Goal: Register for event/course

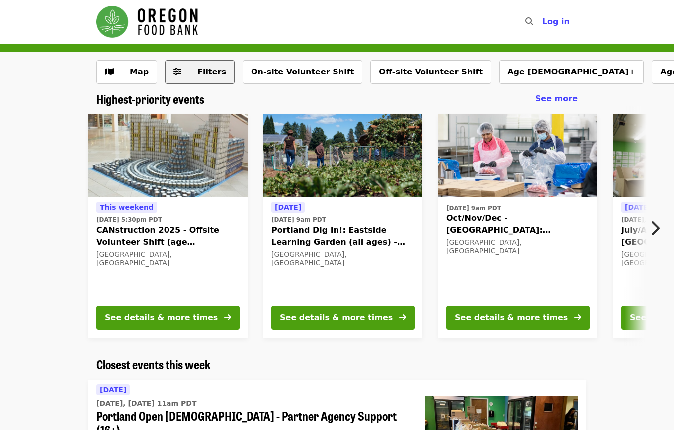
click at [207, 66] on span "Filters" at bounding box center [206, 72] width 39 height 12
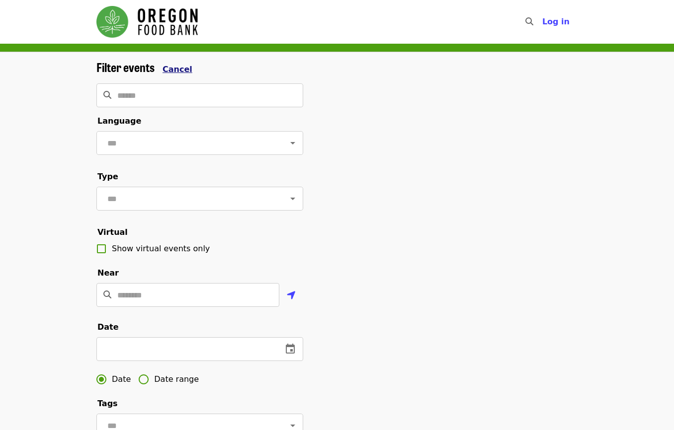
click at [182, 68] on span "Cancel" at bounding box center [177, 69] width 30 height 9
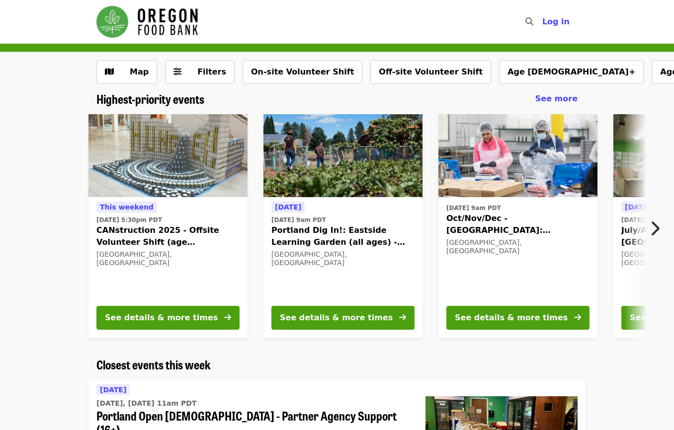
click at [494, 221] on span "Oct/Nov/Dec - [GEOGRAPHIC_DATA]: Repack/Sort (age [DEMOGRAPHIC_DATA]+)" at bounding box center [517, 225] width 143 height 24
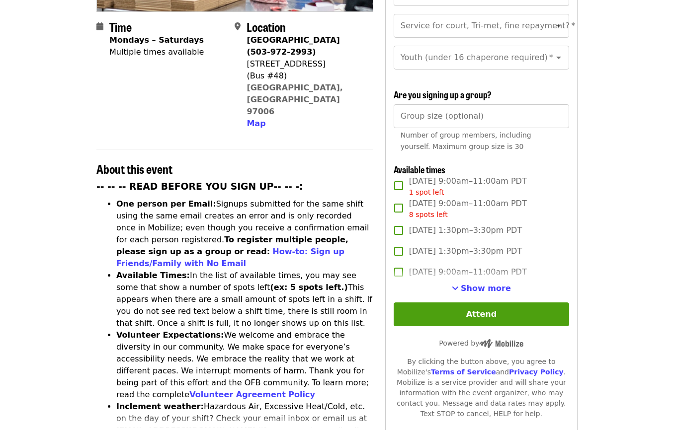
scroll to position [248, 0]
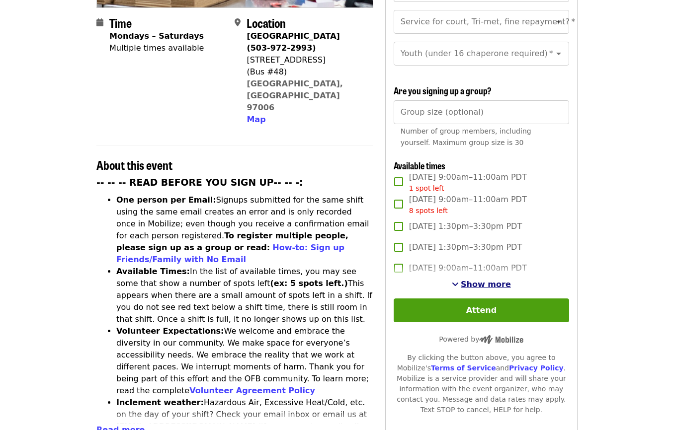
click at [487, 284] on span "Show more" at bounding box center [485, 284] width 50 height 9
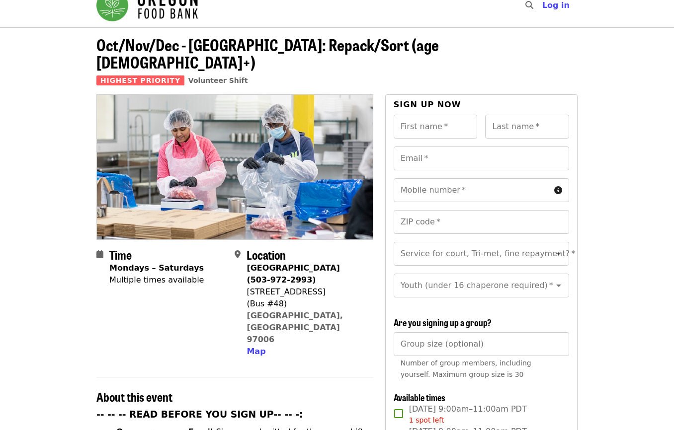
scroll to position [0, 0]
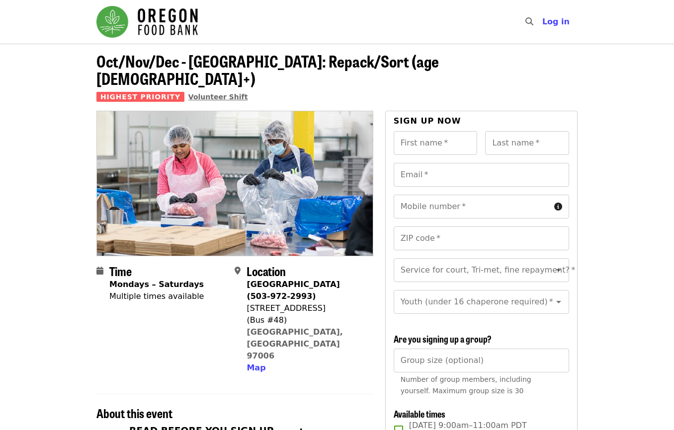
click at [219, 93] on span "Volunteer Shift" at bounding box center [218, 97] width 60 height 8
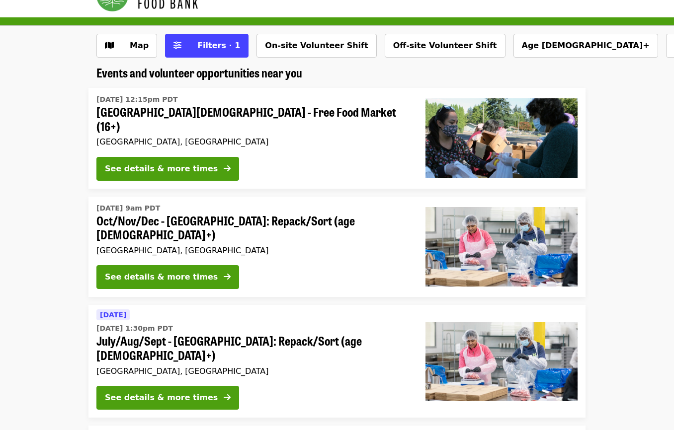
scroll to position [50, 0]
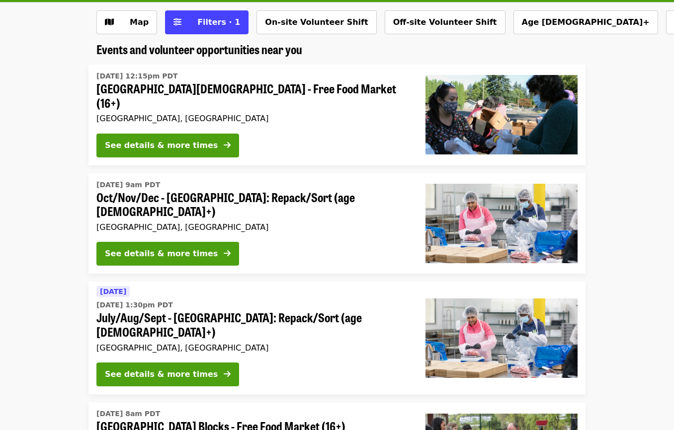
click at [211, 310] on span "July/Aug/Sept - [GEOGRAPHIC_DATA]: Repack/Sort (age [DEMOGRAPHIC_DATA]+)" at bounding box center [252, 324] width 313 height 29
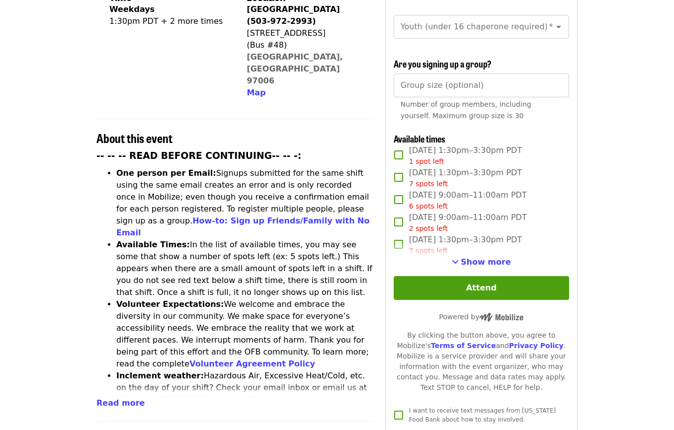
scroll to position [298, 0]
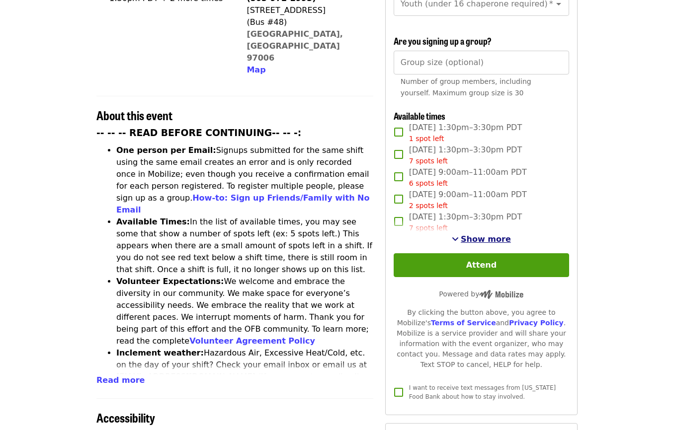
click at [476, 234] on span "Show more" at bounding box center [485, 238] width 50 height 9
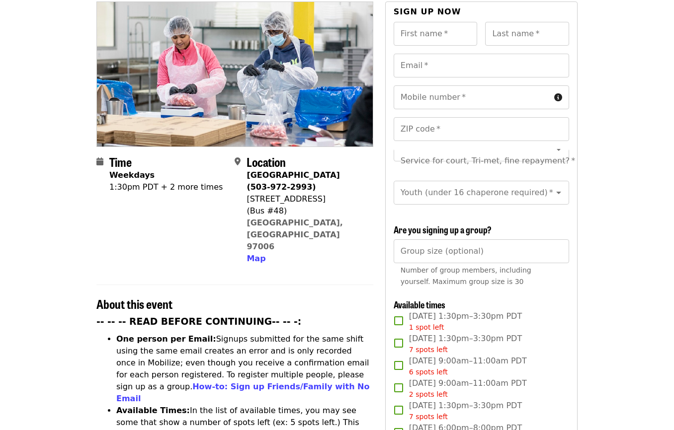
scroll to position [0, 0]
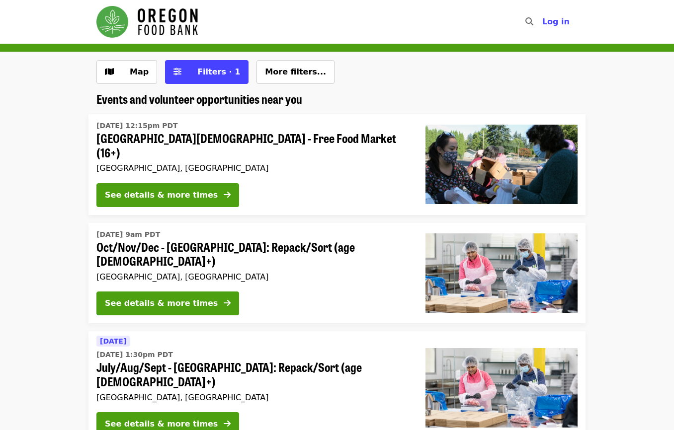
scroll to position [50, 0]
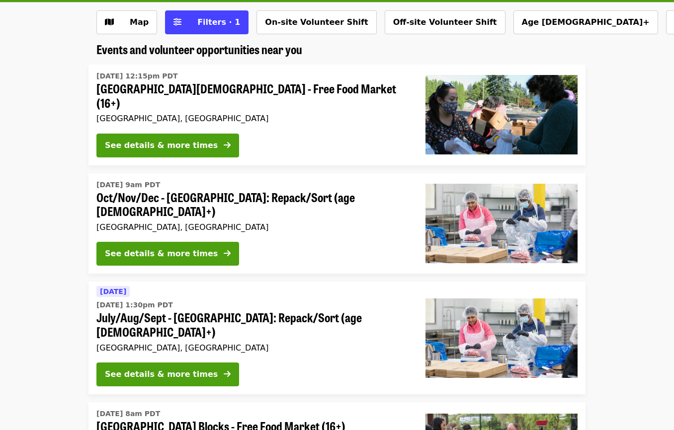
click at [199, 192] on span "Oct/Nov/Dec - [GEOGRAPHIC_DATA]: Repack/Sort (age [DEMOGRAPHIC_DATA]+)" at bounding box center [252, 204] width 313 height 29
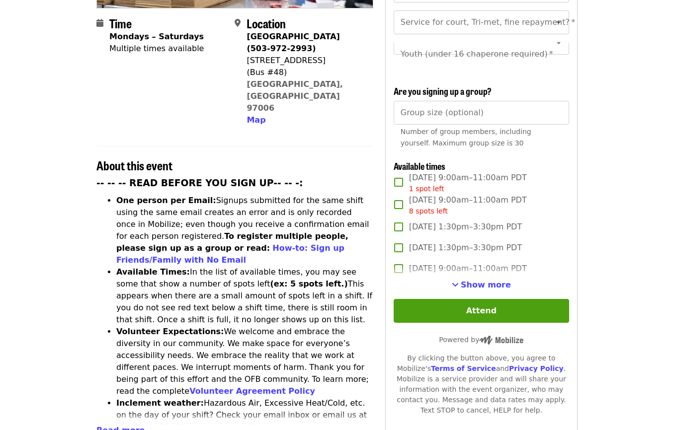
scroll to position [248, 0]
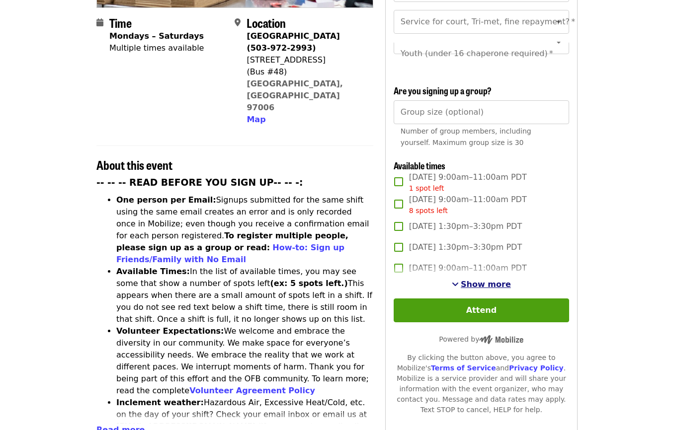
click at [484, 282] on span "Show more" at bounding box center [485, 284] width 50 height 9
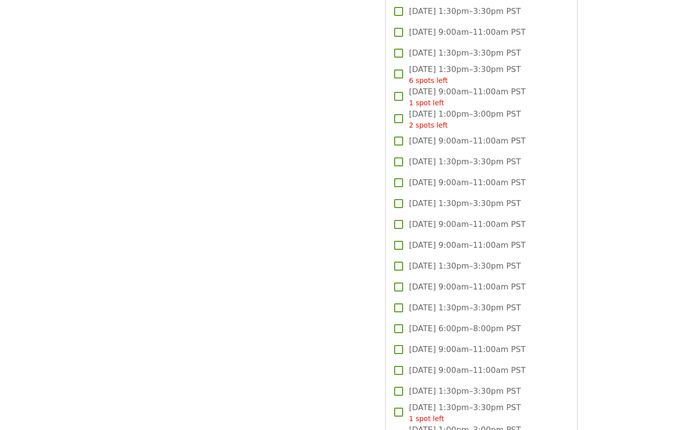
scroll to position [1441, 0]
